Goal: Information Seeking & Learning: Learn about a topic

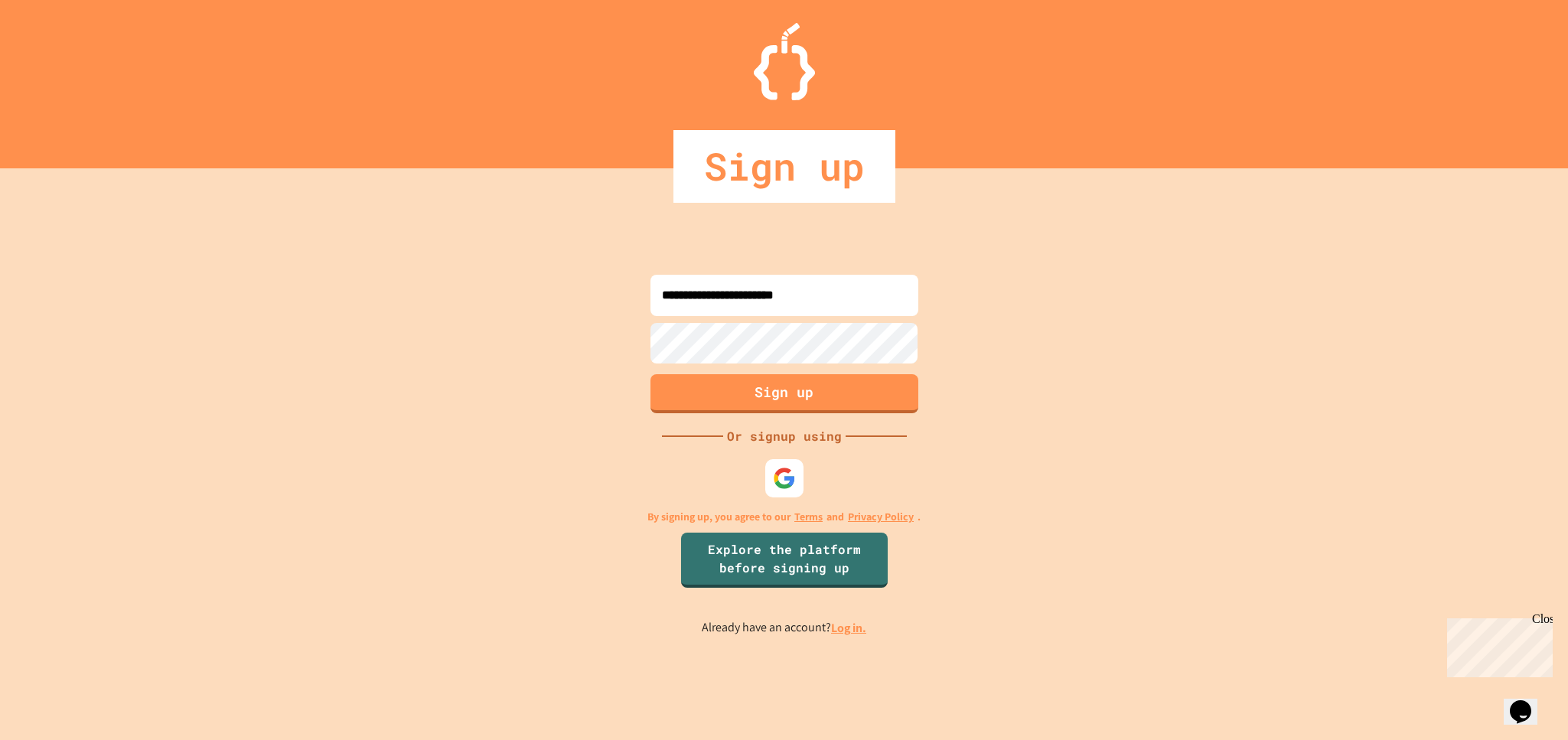
click at [854, 636] on link "Log in." at bounding box center [849, 628] width 35 height 16
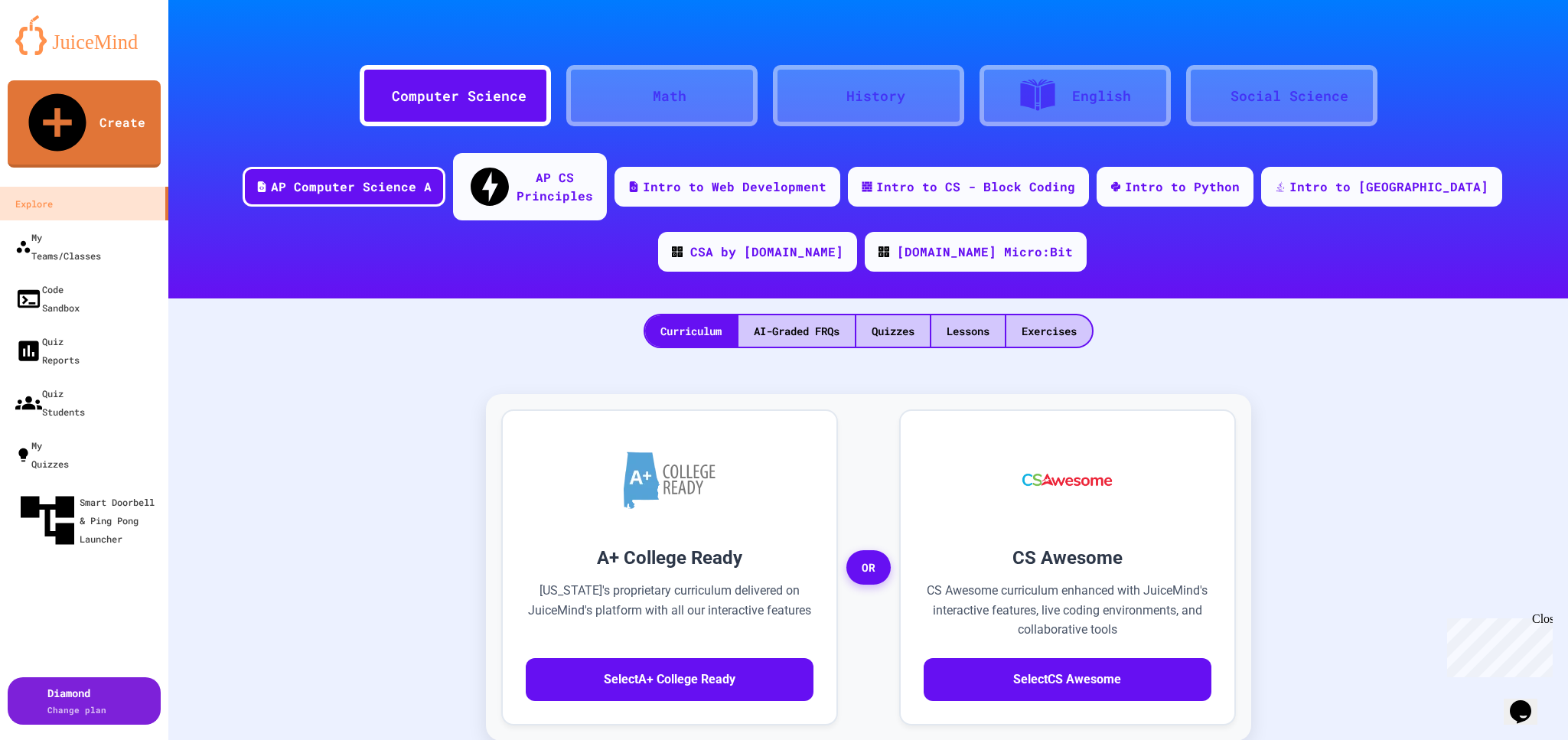
click at [60, 560] on div "Diamond Change plan" at bounding box center [84, 650] width 169 height 180
drag, startPoint x: 60, startPoint y: 446, endPoint x: 0, endPoint y: 487, distance: 72.7
click at [0, 560] on div "Diamond Change plan" at bounding box center [84, 650] width 169 height 180
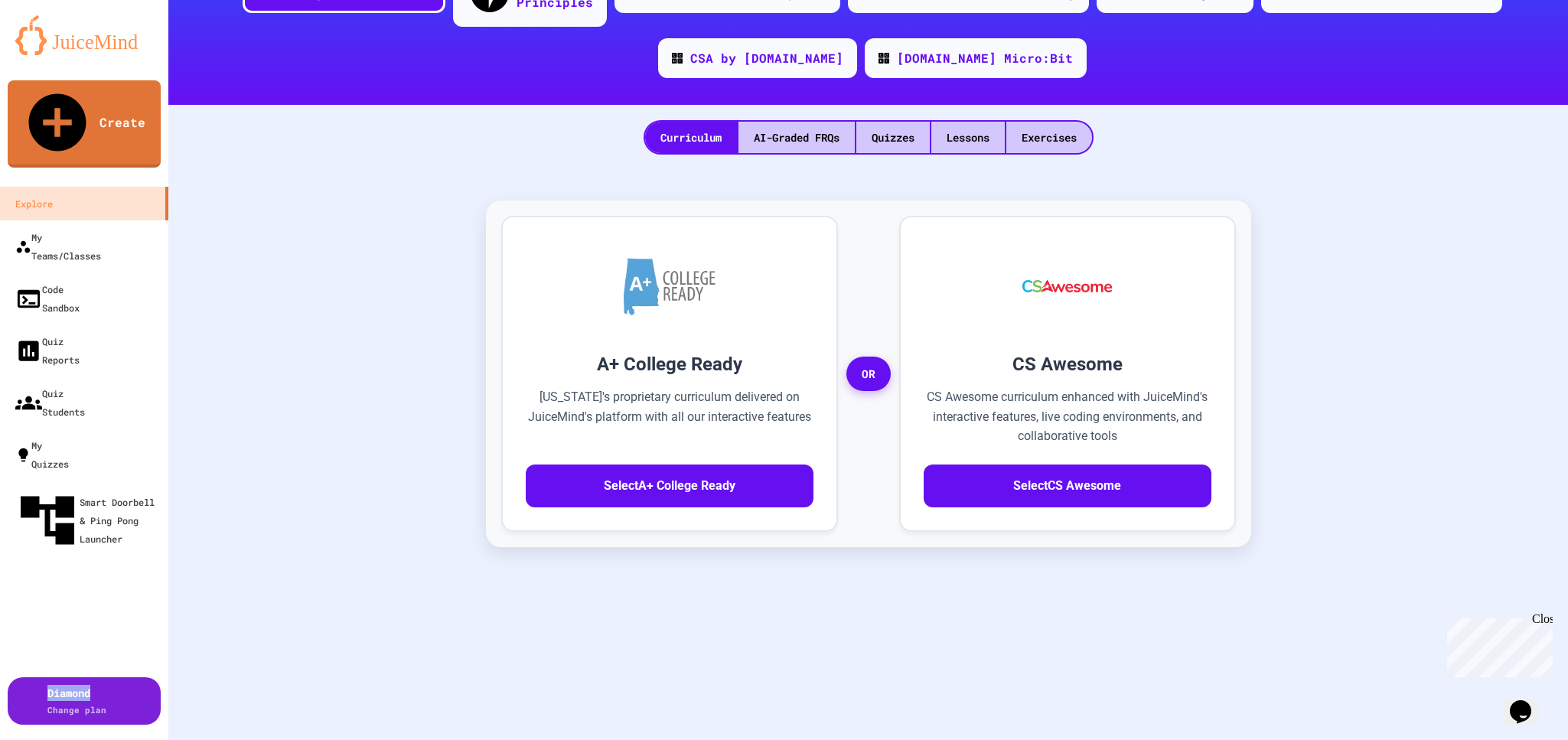
scroll to position [160, 0]
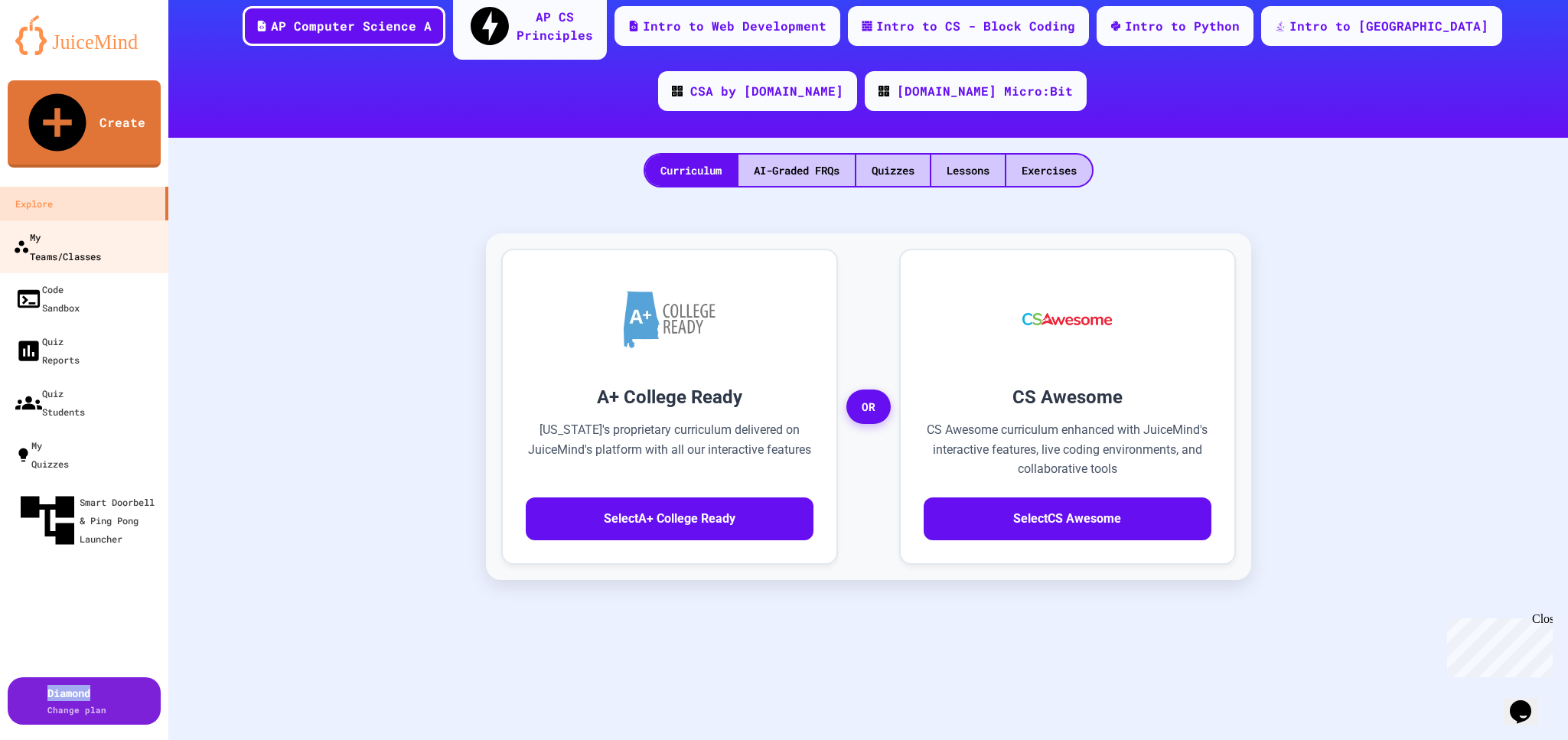
click at [67, 219] on link "My Teams/Classes" at bounding box center [84, 246] width 173 height 53
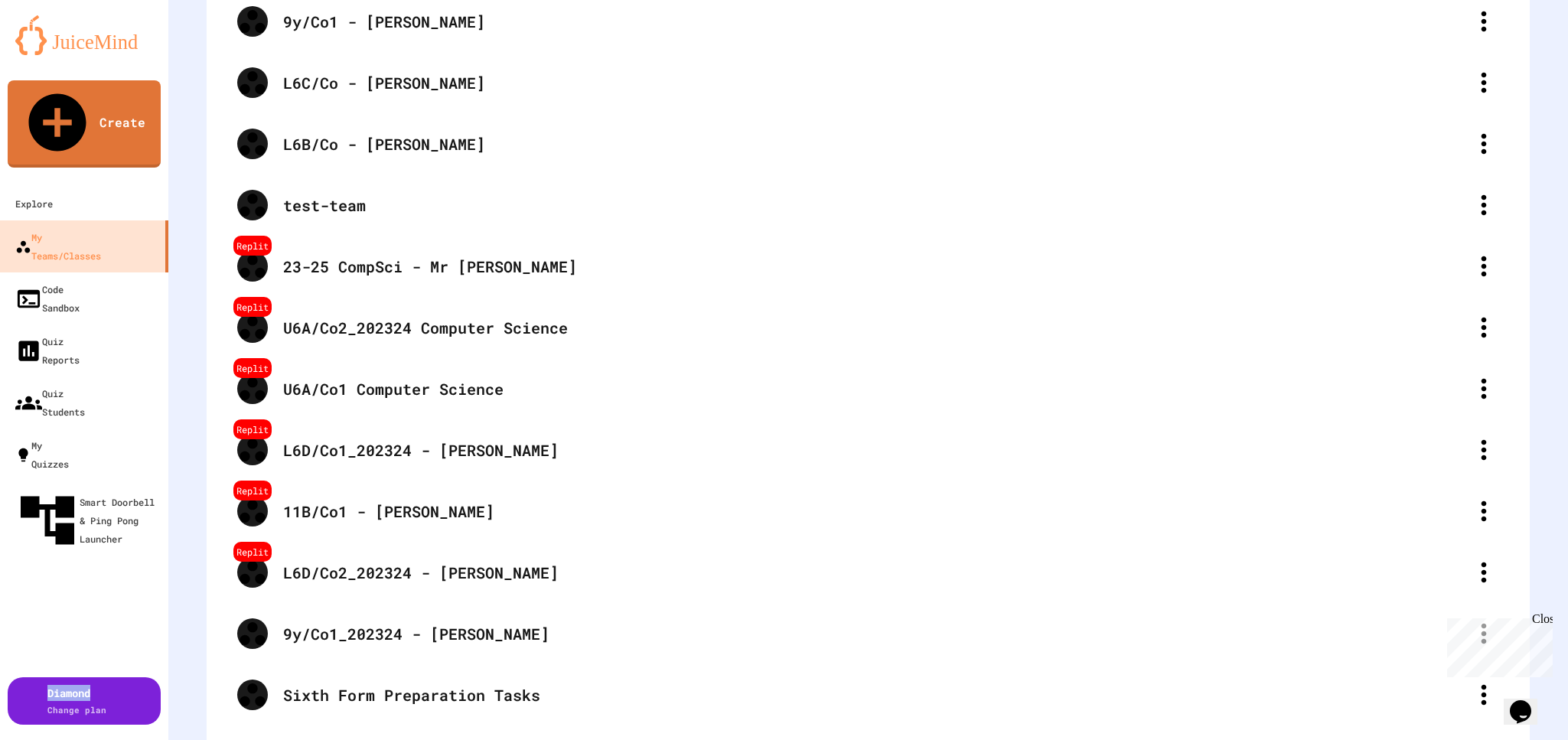
scroll to position [796, 0]
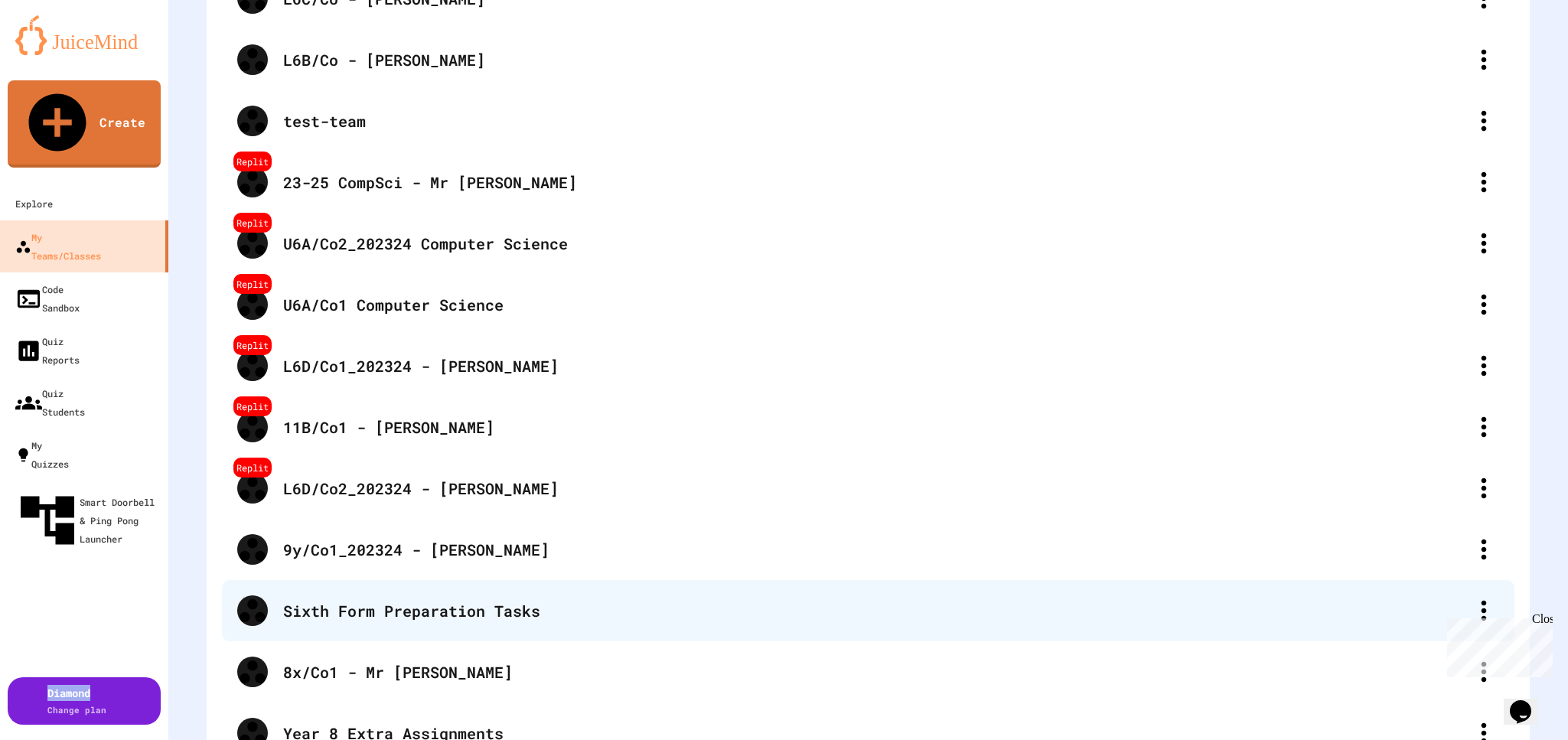
click at [526, 599] on div "Sixth Form Preparation Tasks" at bounding box center [876, 610] width 1186 height 23
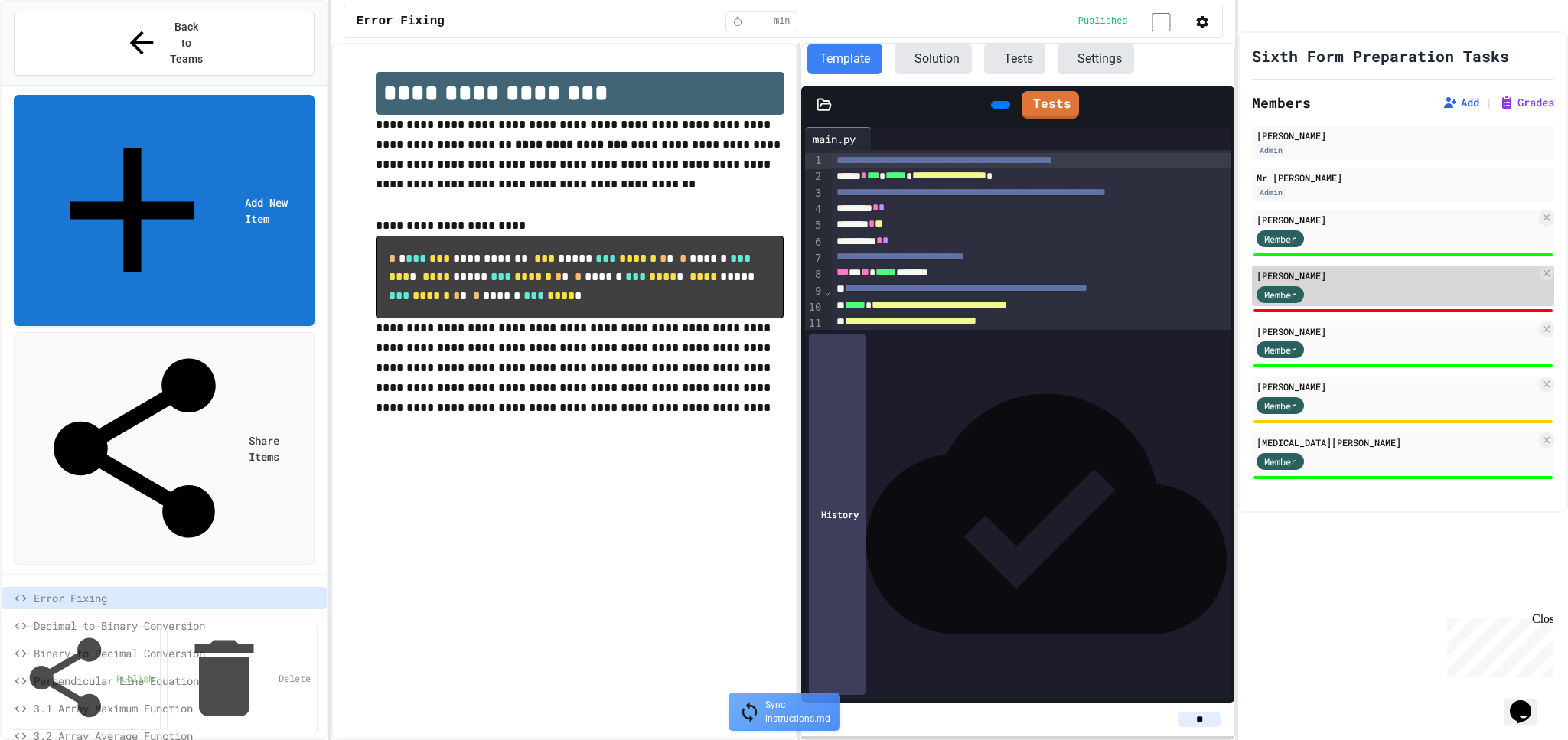
click at [1406, 303] on div "Member" at bounding box center [1396, 293] width 279 height 19
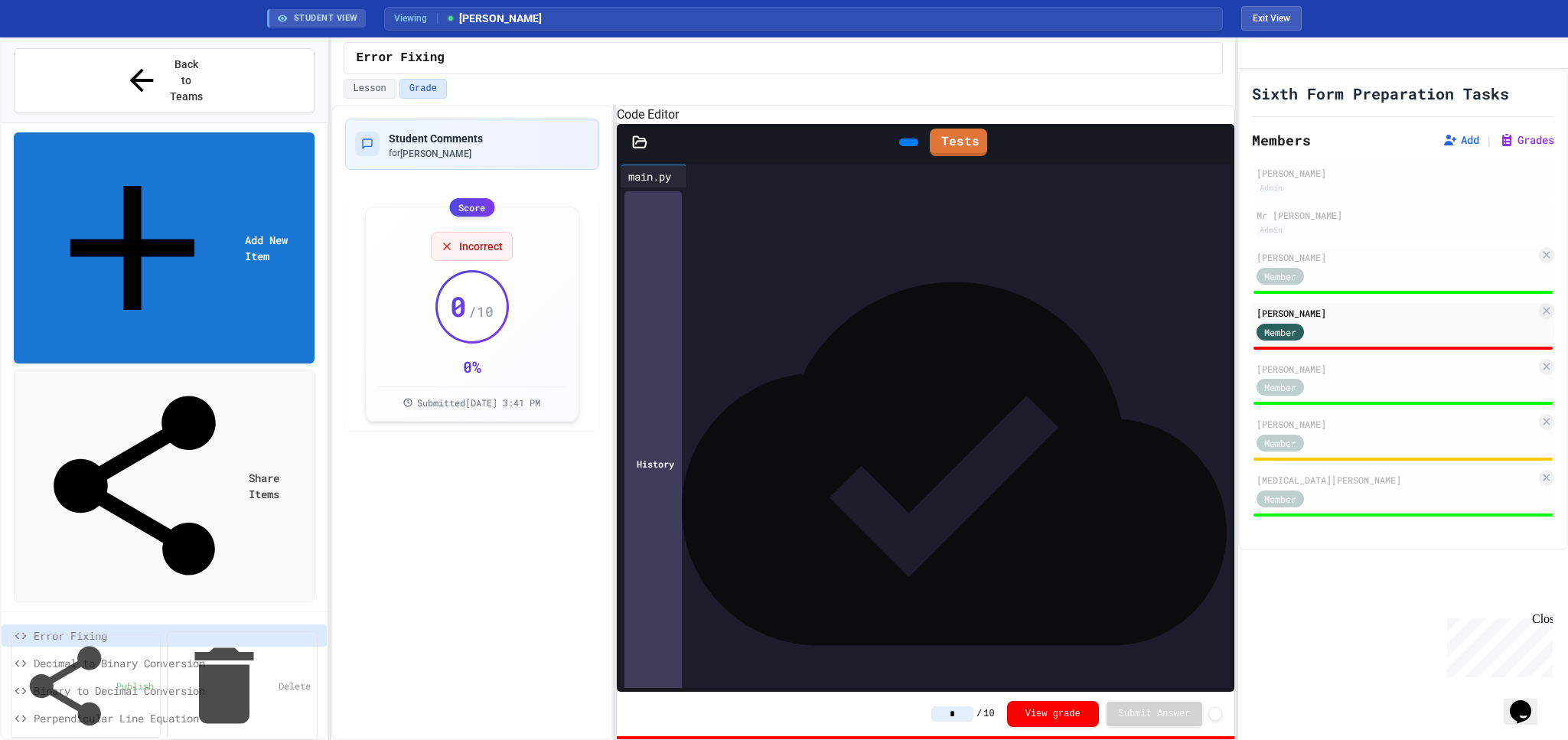
click at [614, 432] on div "**********" at bounding box center [784, 422] width 905 height 635
click at [962, 156] on link "Tests" at bounding box center [957, 141] width 56 height 29
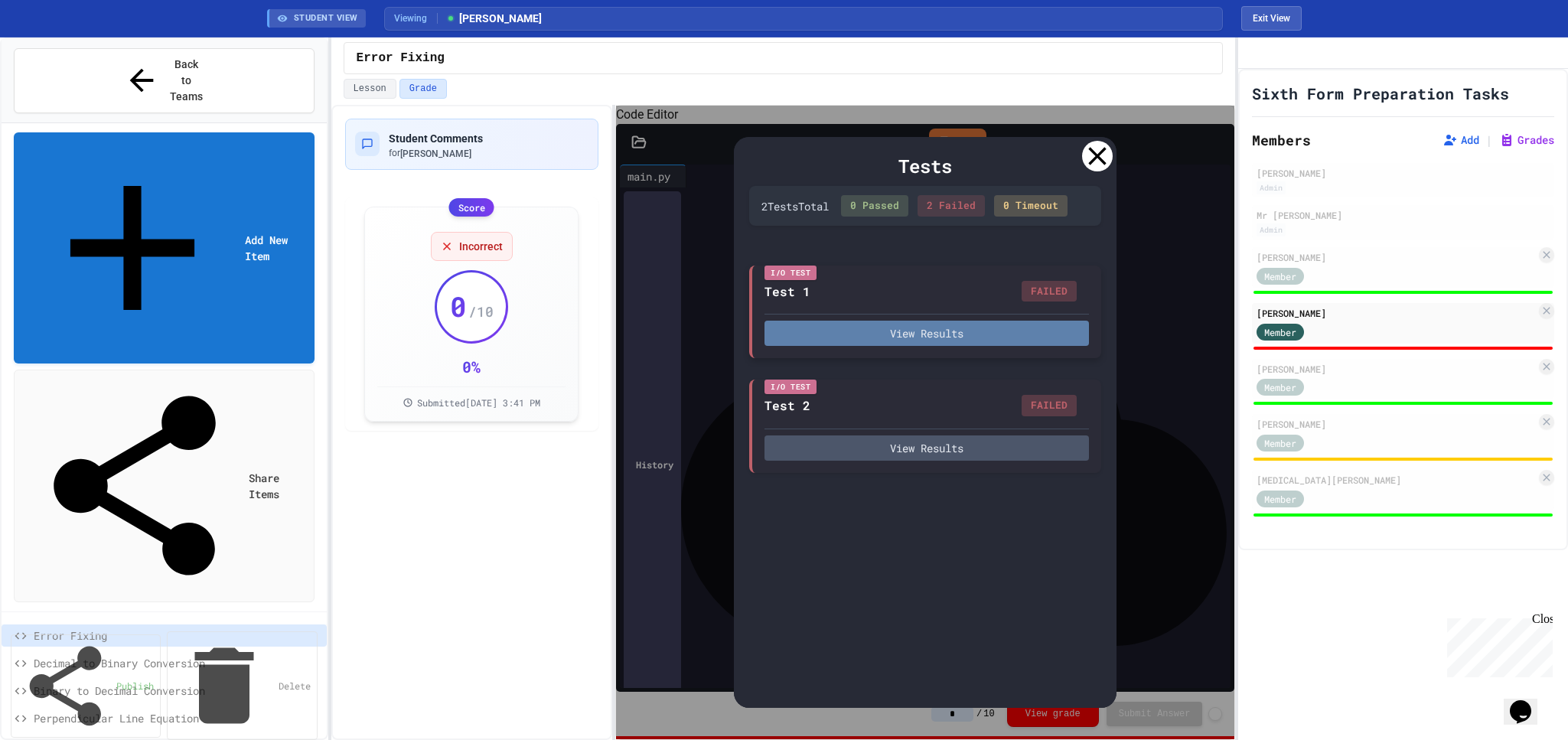
click at [982, 323] on button "View Results" at bounding box center [927, 333] width 324 height 25
click at [1064, 143] on div "Tests 2 Test s Total 0 Passed 2 Failed 0 Timeout I/O Test Test 1 FAILED View Re…" at bounding box center [925, 422] width 382 height 570
click at [1101, 156] on icon at bounding box center [1098, 156] width 18 height 18
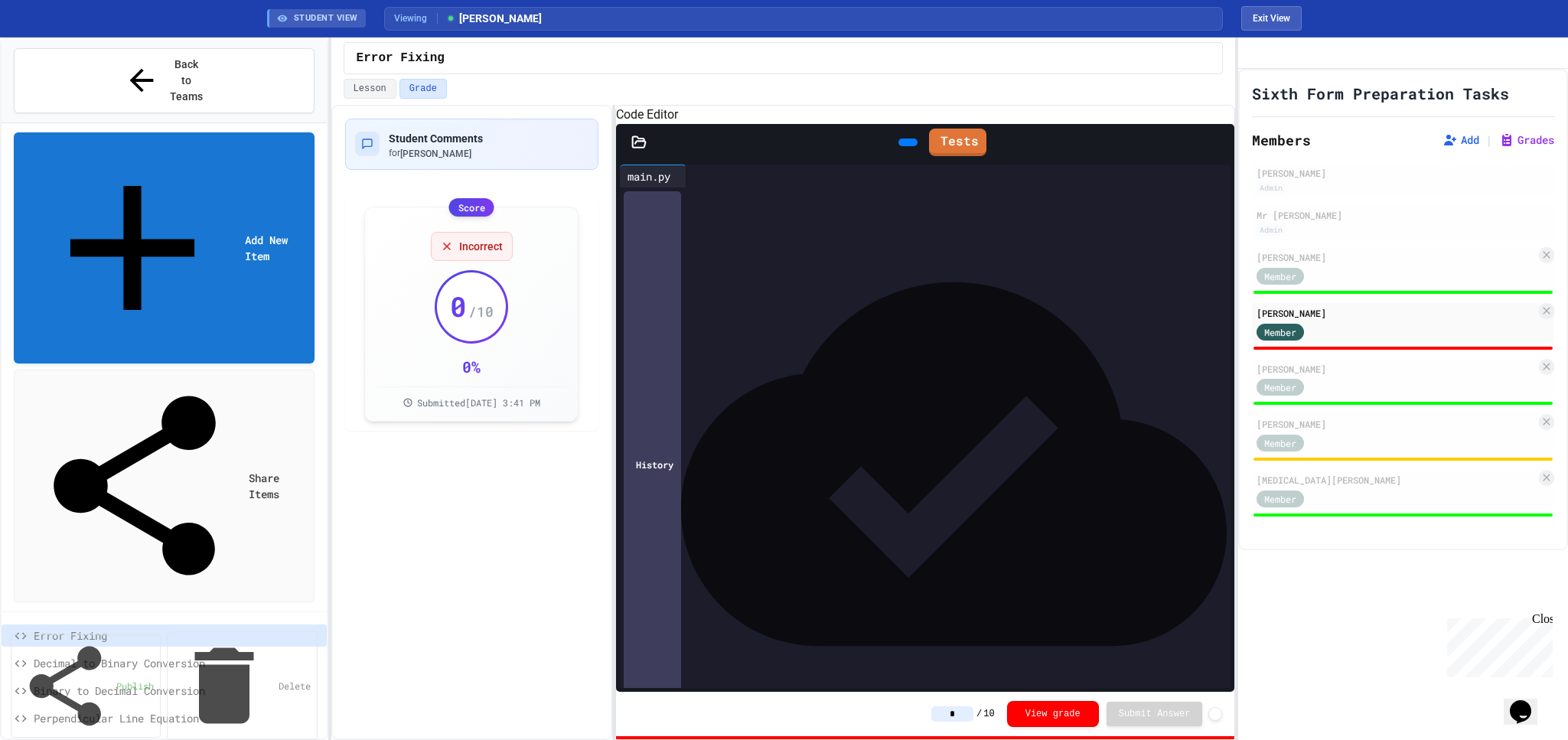
click at [901, 530] on div "**********" at bounding box center [922, 522] width 550 height 16
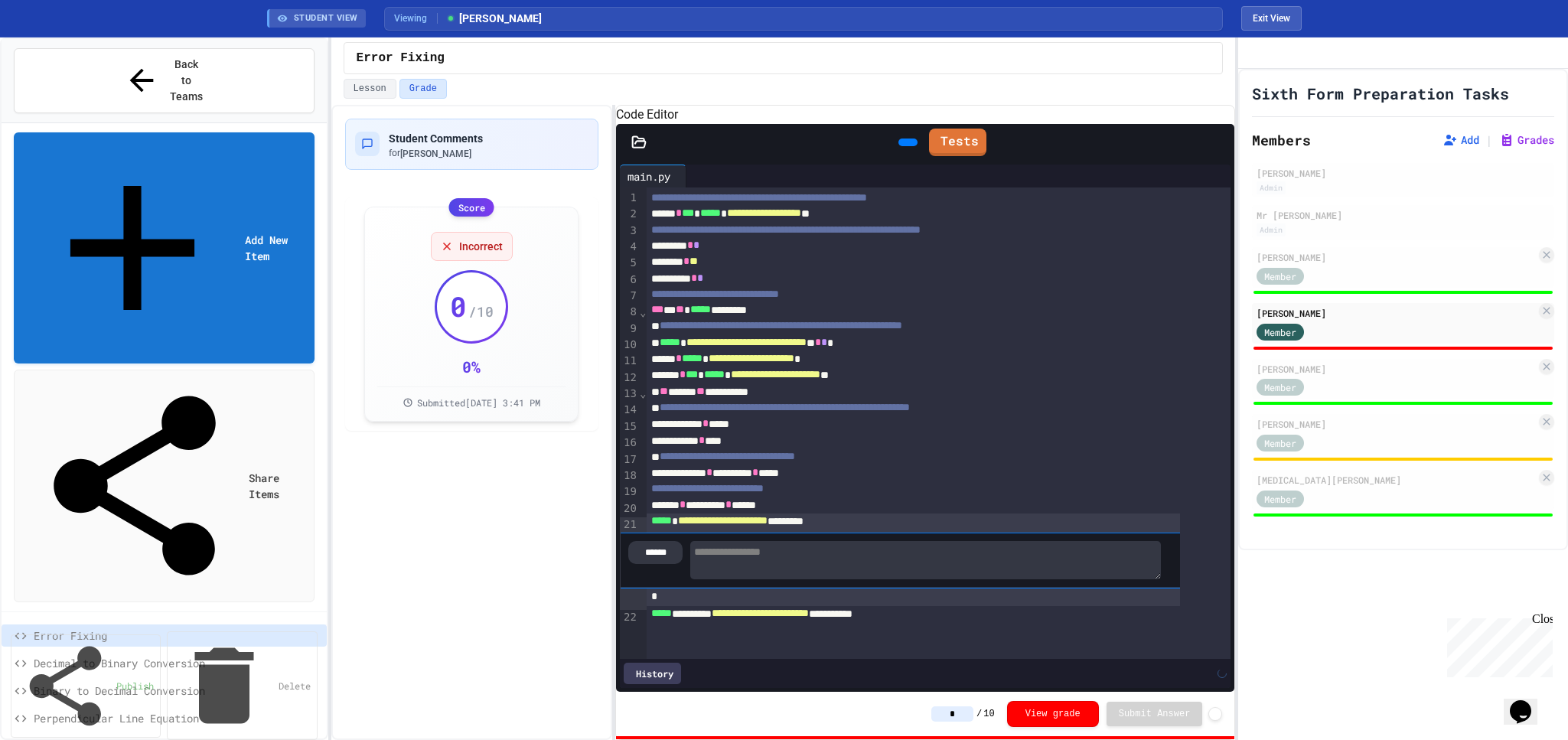
scroll to position [12, 0]
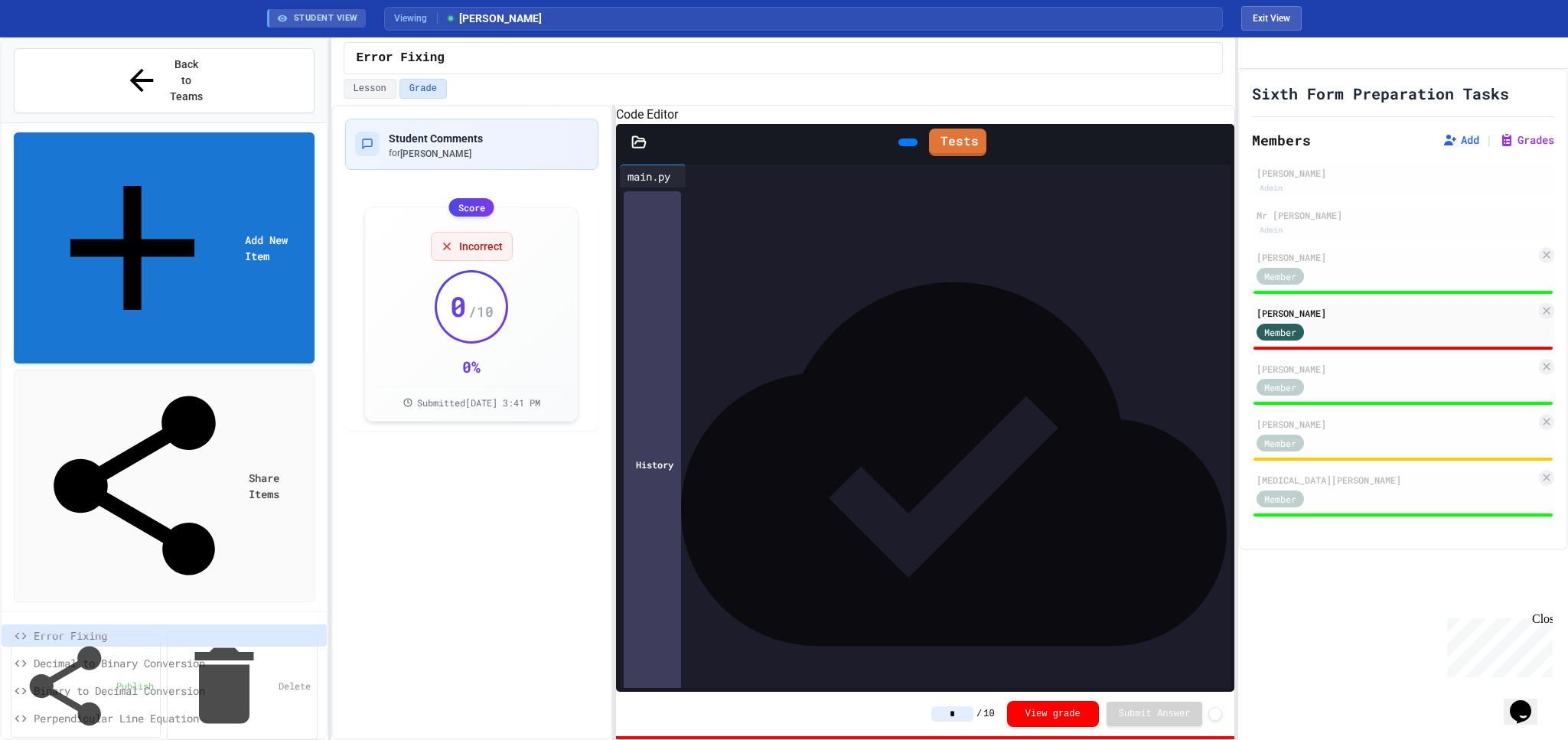
click at [965, 567] on textarea at bounding box center [926, 548] width 471 height 39
type textarea "**********"
click at [1161, 568] on div at bounding box center [1154, 547] width 13 height 44
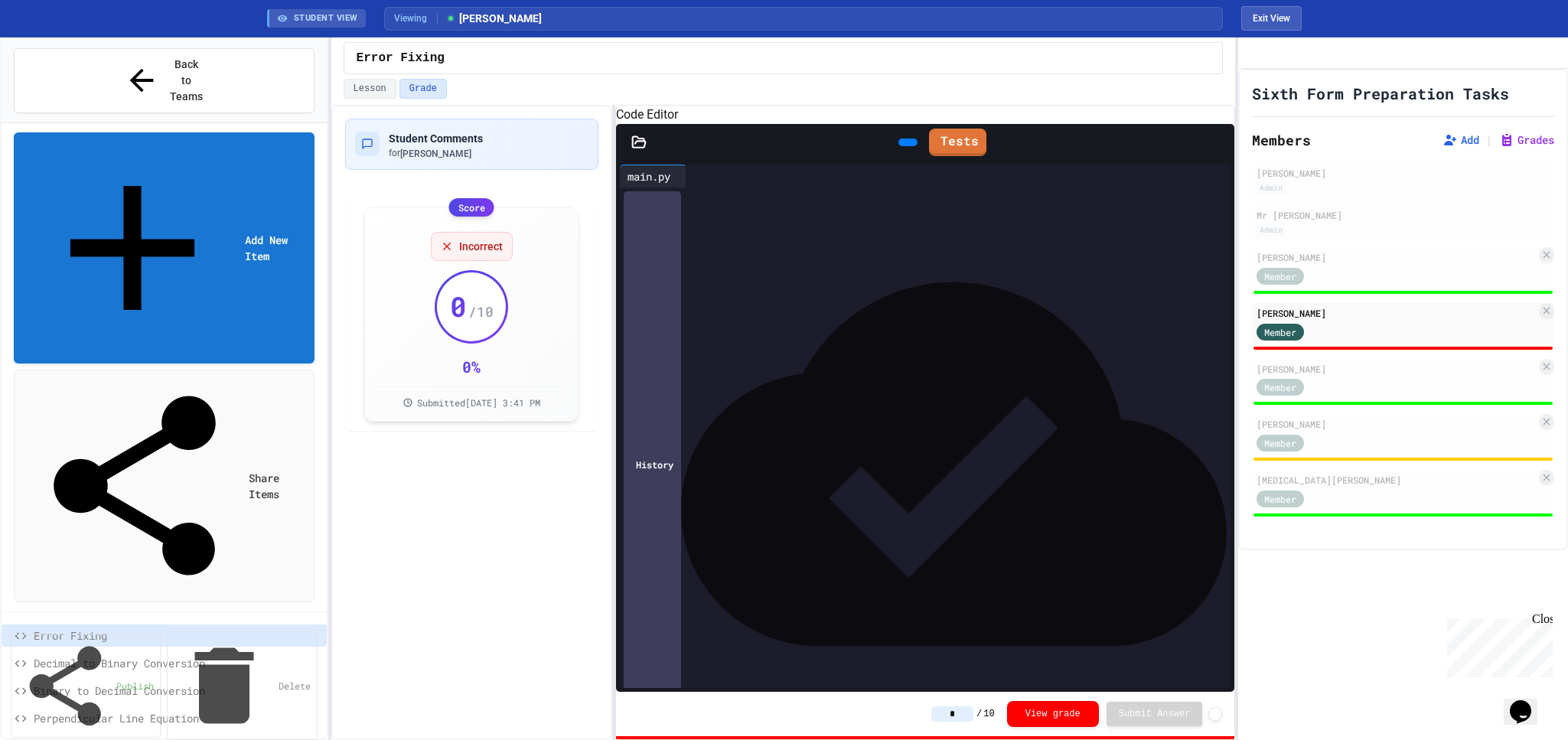
click at [956, 710] on input "*" at bounding box center [953, 713] width 42 height 15
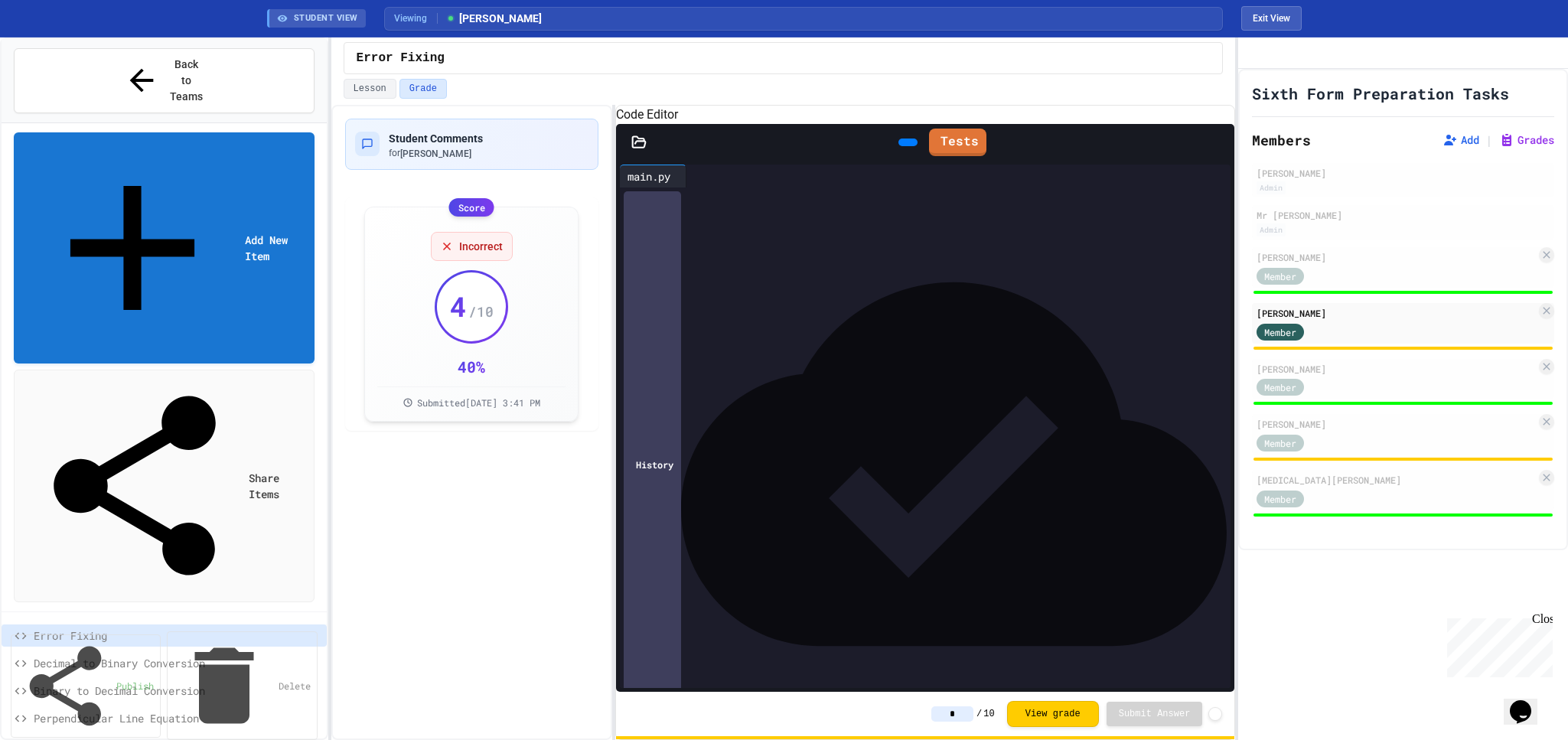
type input "*"
click at [56, 655] on span "Decimal to Binary Conversion" at bounding box center [174, 663] width 281 height 16
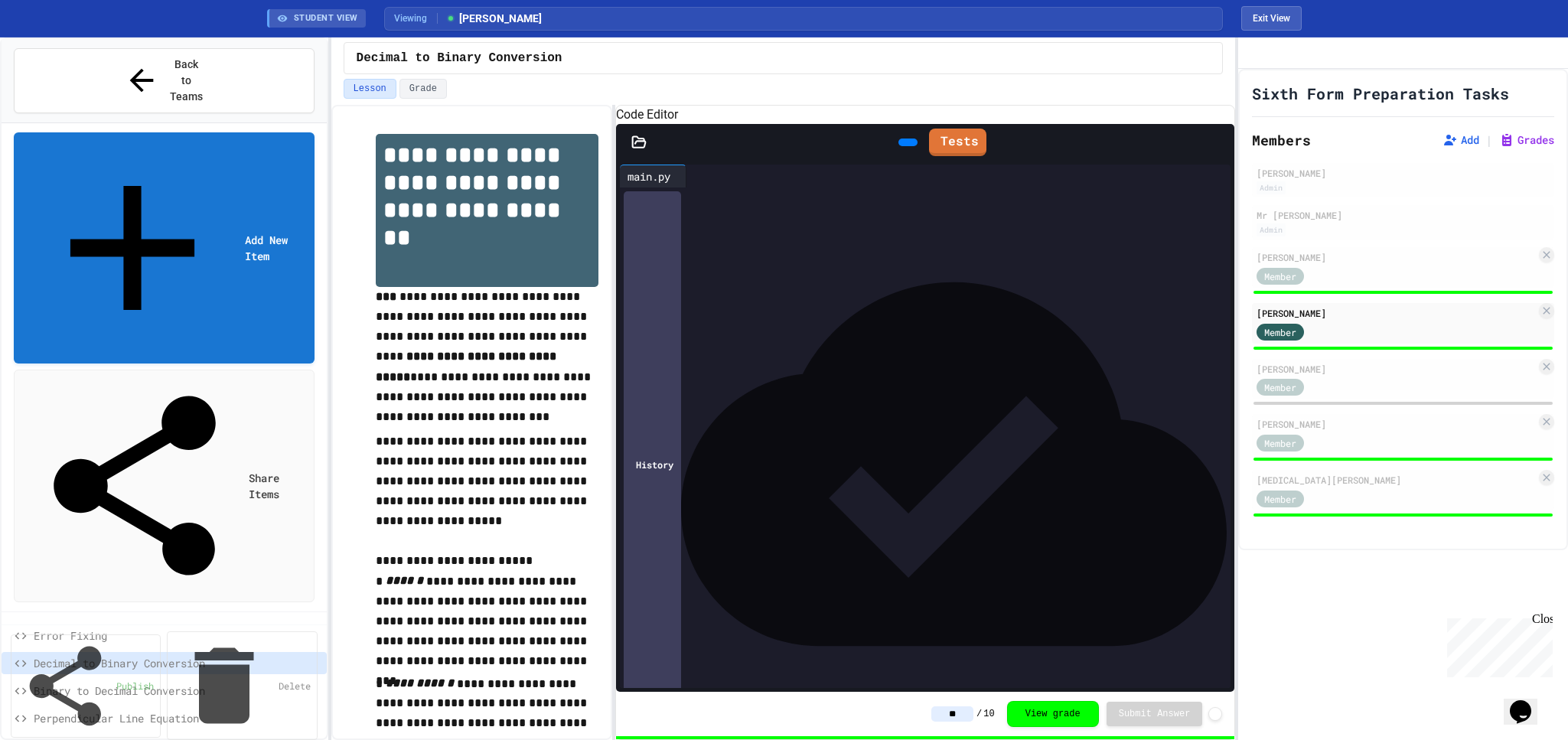
click at [78, 680] on div "Binary to Decimal Conversion" at bounding box center [164, 691] width 325 height 23
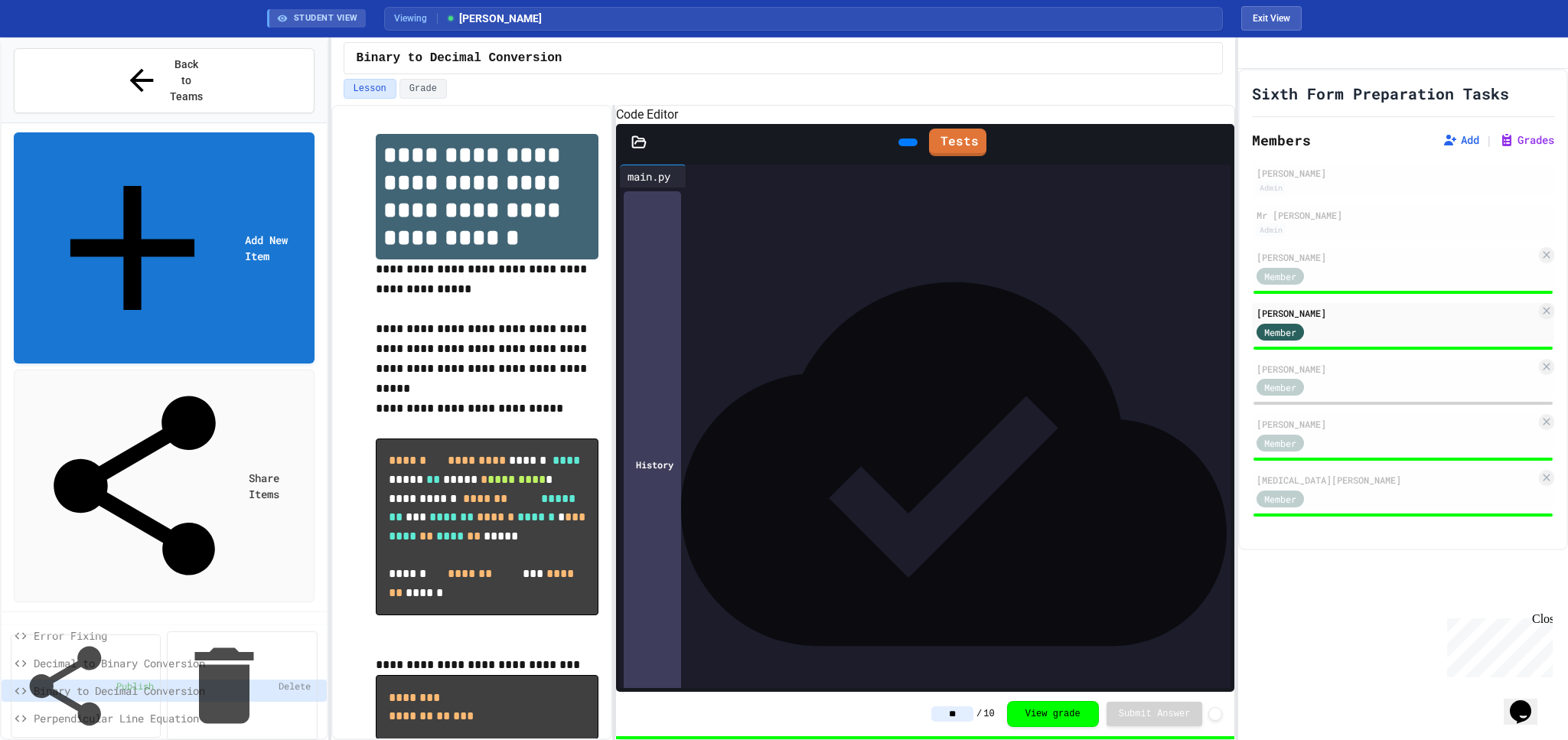
click at [88, 710] on span "Perpendicular Line Equation" at bounding box center [174, 718] width 281 height 16
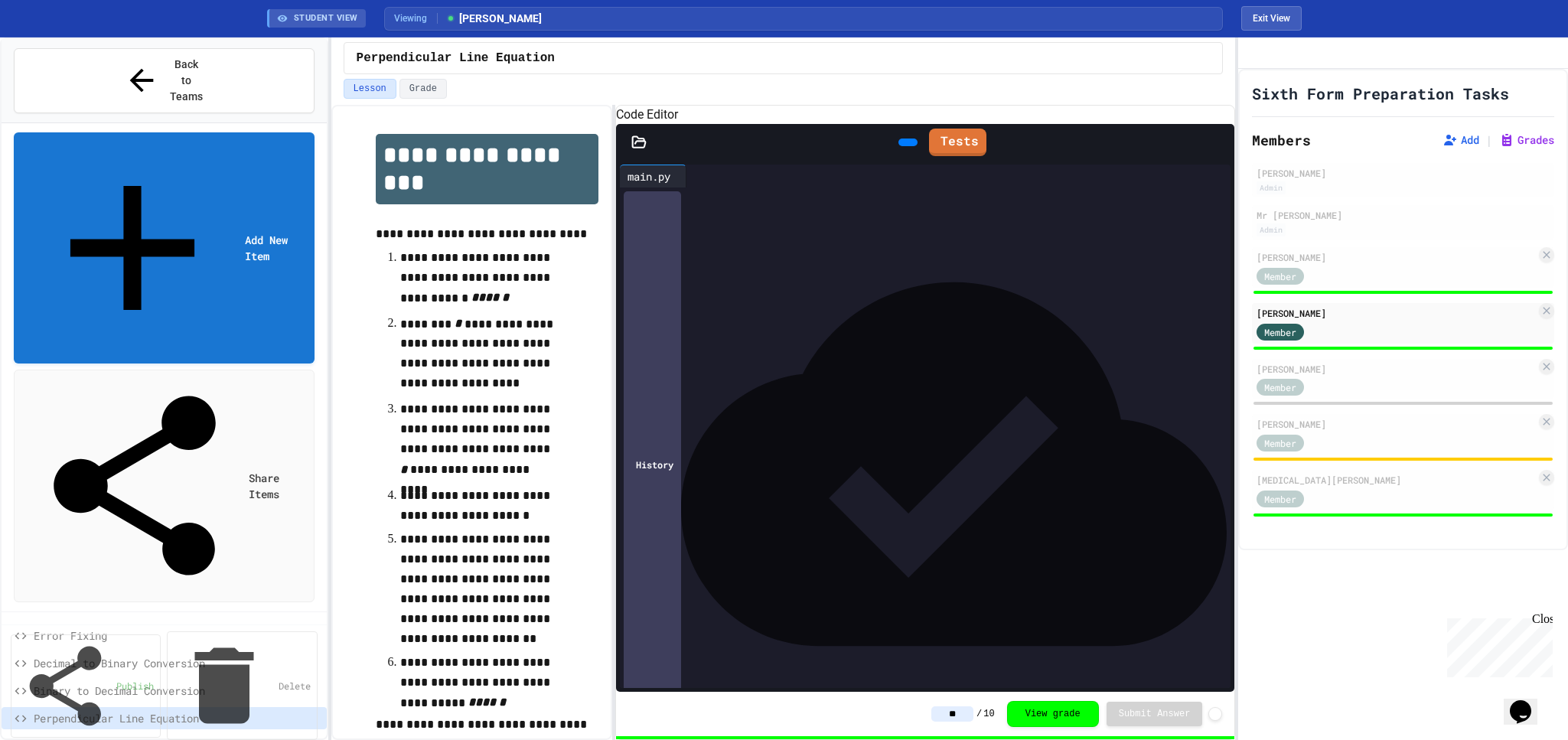
click at [185, 738] on span "3.1 Array Maximum Function" at bounding box center [174, 746] width 281 height 16
